Goal: Task Accomplishment & Management: Manage account settings

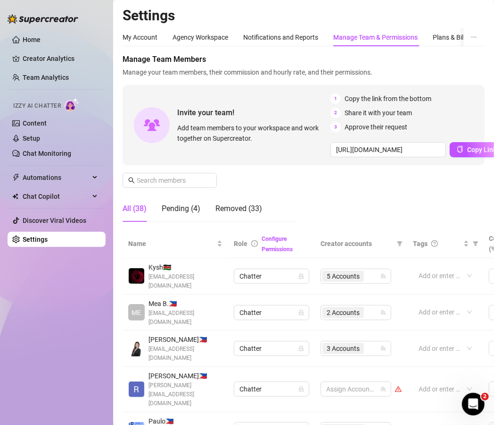
scroll to position [206, 0]
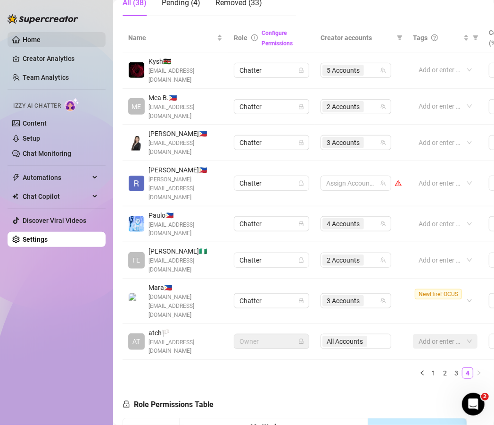
click at [41, 36] on link "Home" at bounding box center [32, 40] width 18 height 8
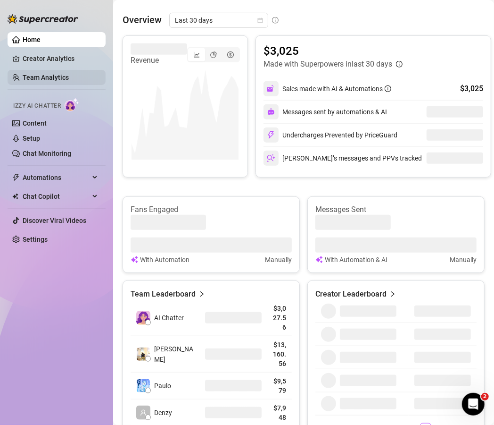
click at [69, 74] on link "Team Analytics" at bounding box center [46, 78] width 46 height 8
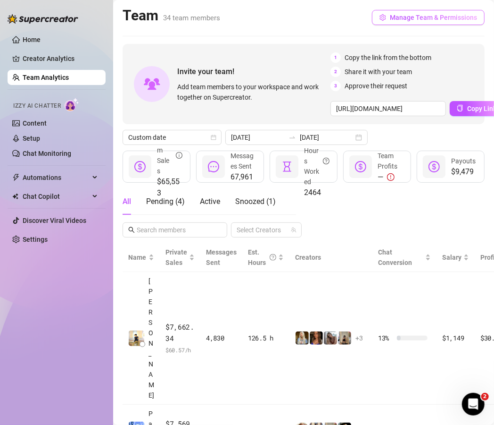
click at [433, 10] on button "Manage Team & Permissions" at bounding box center [428, 17] width 113 height 15
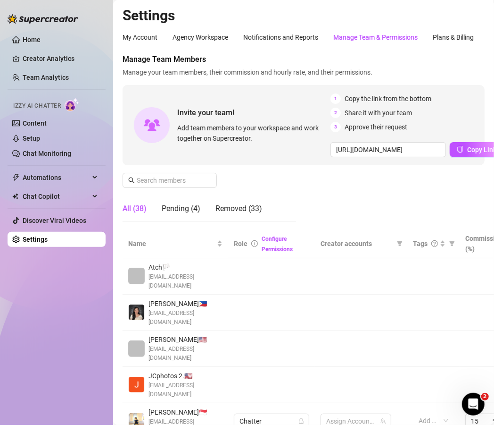
click at [393, 30] on div "Manage Team & Permissions" at bounding box center [375, 37] width 84 height 18
click at [396, 42] on div "Manage Team & Permissions" at bounding box center [375, 37] width 84 height 18
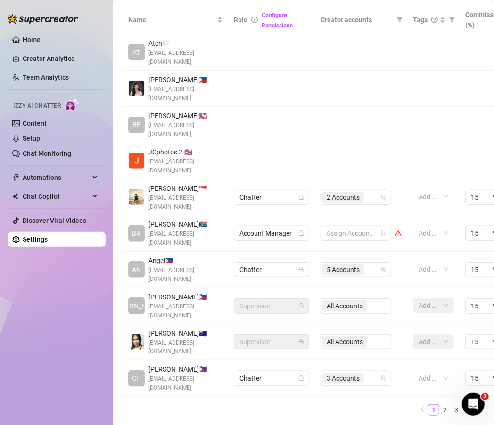
scroll to position [224, 0]
click at [463, 404] on link "4" at bounding box center [468, 409] width 10 height 10
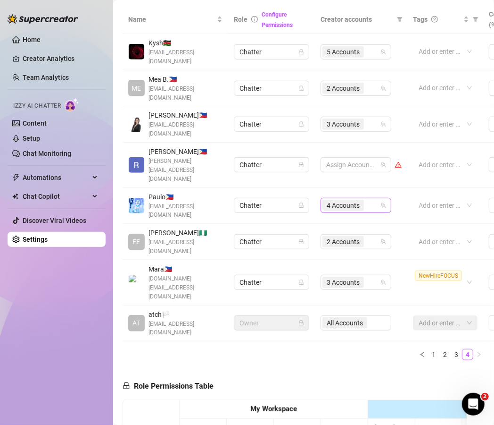
click at [371, 199] on div "4 Accounts" at bounding box center [351, 205] width 57 height 13
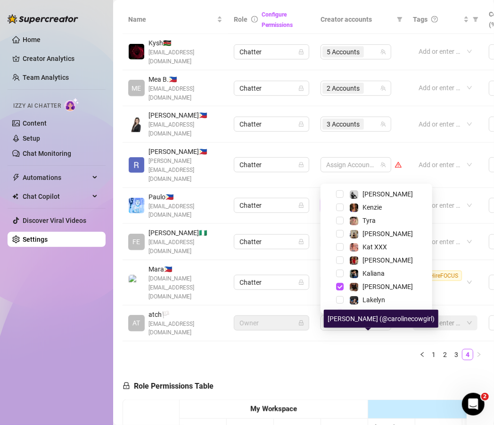
scroll to position [0, 0]
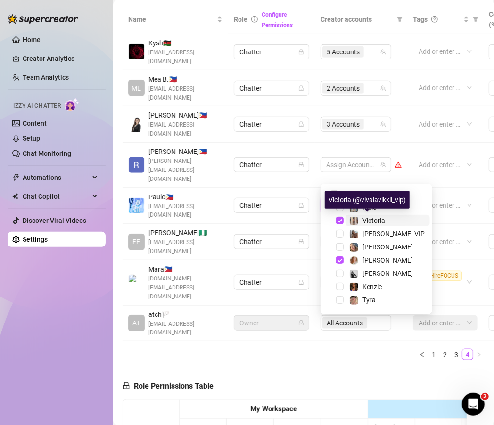
click at [367, 217] on span "Victoria" at bounding box center [374, 221] width 23 height 8
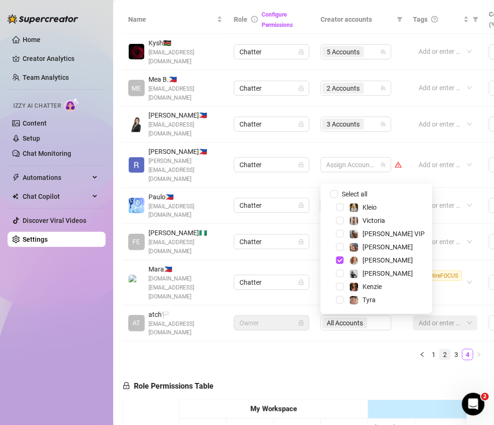
click at [440, 349] on link "2" at bounding box center [445, 354] width 10 height 10
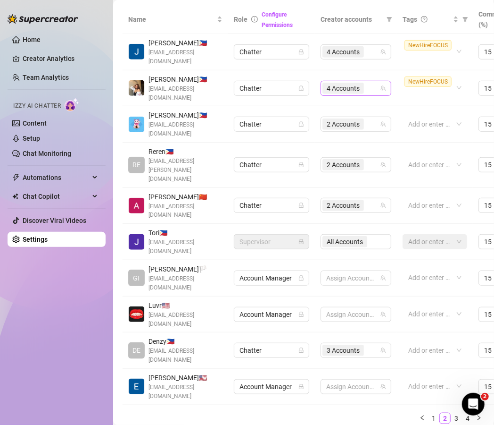
click at [371, 88] on div "4 Accounts" at bounding box center [351, 88] width 57 height 13
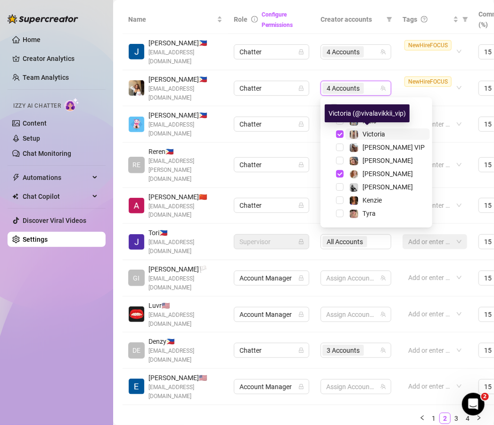
click at [371, 133] on span "Victoria" at bounding box center [374, 134] width 23 height 8
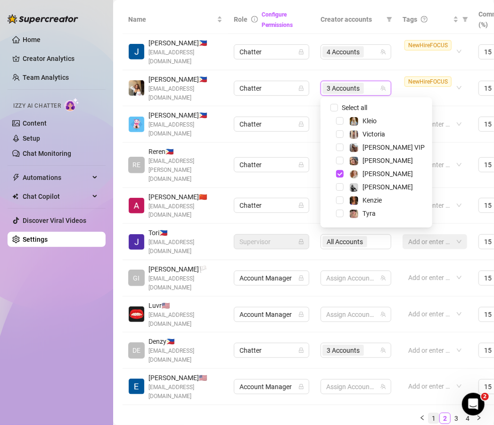
click at [429, 413] on link "1" at bounding box center [434, 418] width 10 height 10
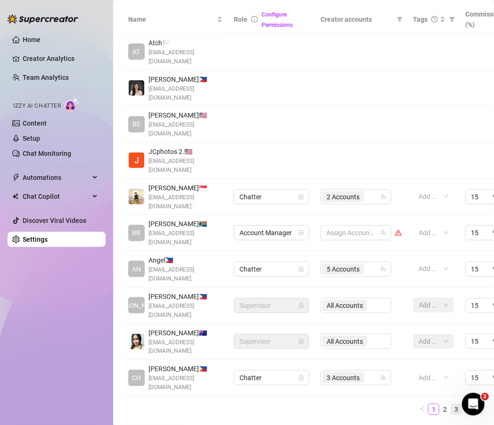
click at [451, 404] on link "3" at bounding box center [456, 409] width 10 height 10
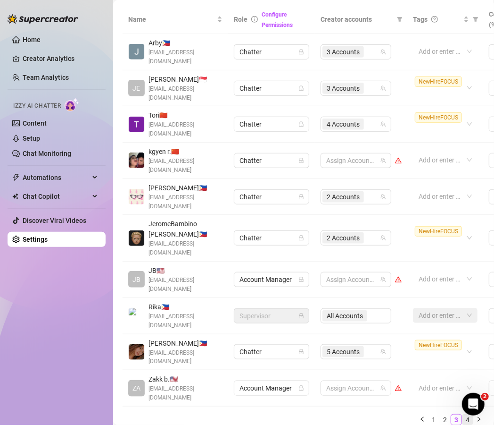
click at [463, 414] on link "4" at bounding box center [468, 419] width 10 height 10
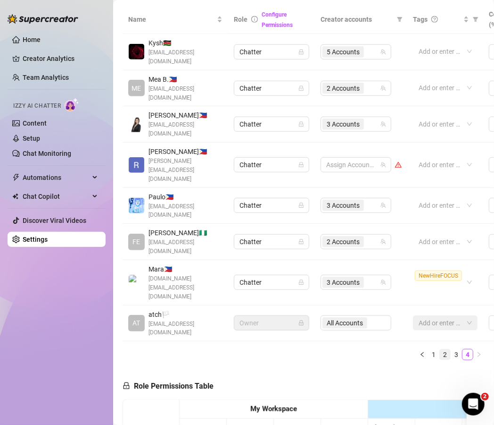
click at [440, 349] on link "2" at bounding box center [445, 354] width 10 height 10
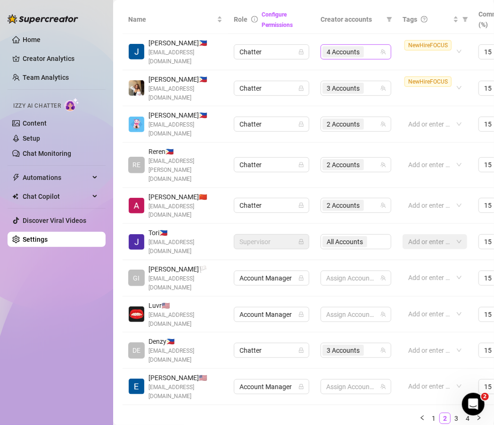
click at [373, 53] on div "4 Accounts" at bounding box center [351, 51] width 57 height 13
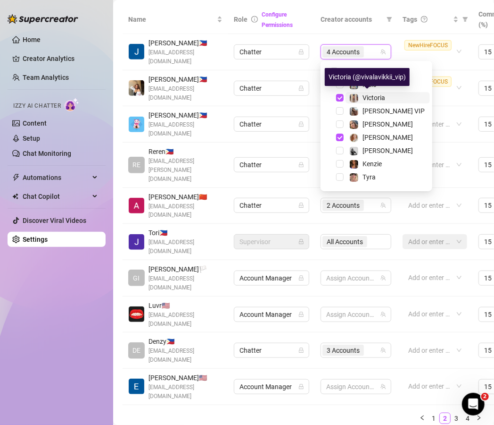
click at [366, 100] on span "Victoria" at bounding box center [374, 98] width 23 height 8
